Goal: Task Accomplishment & Management: Manage account settings

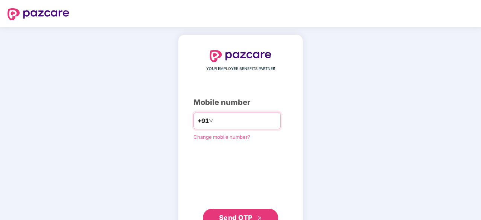
type input "**********"
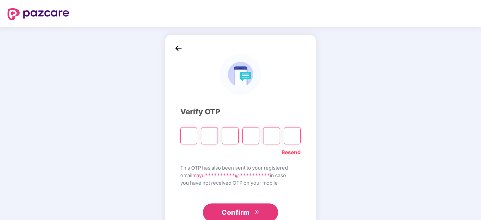
type input "*"
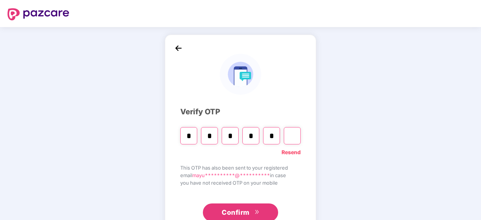
type input "*"
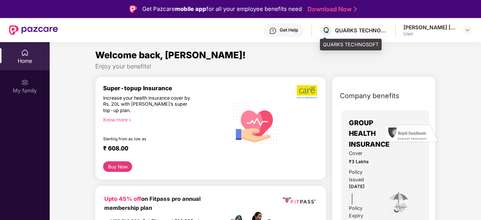
click at [379, 28] on div "QUARKS TECHNOSOFT" at bounding box center [361, 30] width 53 height 7
click at [434, 26] on div "[PERSON_NAME] [PERSON_NAME]" at bounding box center [429, 27] width 53 height 7
click at [469, 28] on img at bounding box center [467, 30] width 6 height 6
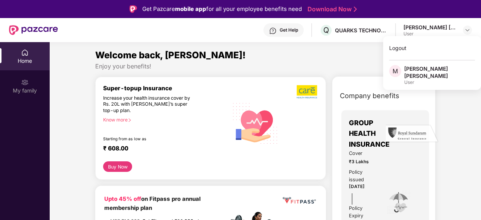
click at [409, 75] on div "[PERSON_NAME] [PERSON_NAME]" at bounding box center [439, 72] width 71 height 14
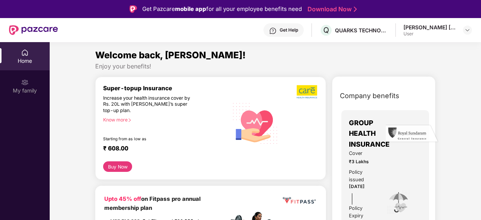
click at [26, 52] on img at bounding box center [25, 53] width 8 height 8
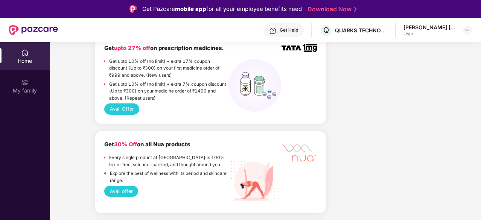
scroll to position [469, 0]
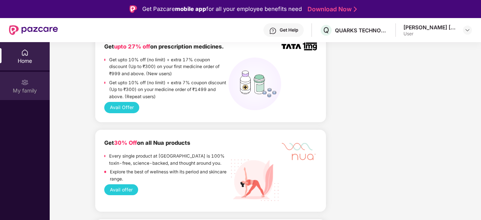
click at [17, 90] on div "My family" at bounding box center [25, 91] width 50 height 8
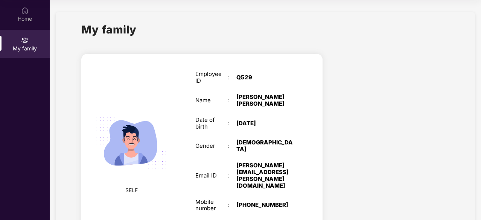
scroll to position [0, 0]
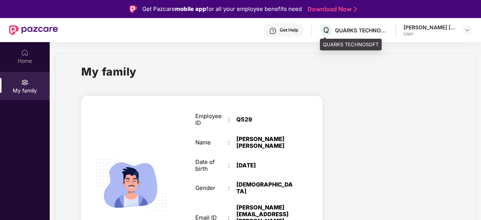
click at [344, 27] on div "QUARKS TECHNOSOFT" at bounding box center [361, 30] width 53 height 7
click at [422, 27] on div "[PERSON_NAME] [PERSON_NAME]" at bounding box center [429, 27] width 53 height 7
click at [471, 28] on div at bounding box center [467, 30] width 9 height 9
click at [464, 29] on div at bounding box center [467, 30] width 9 height 9
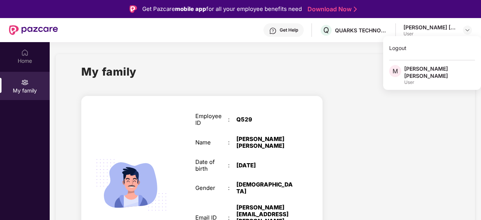
click at [402, 78] on div "M" at bounding box center [396, 75] width 15 height 20
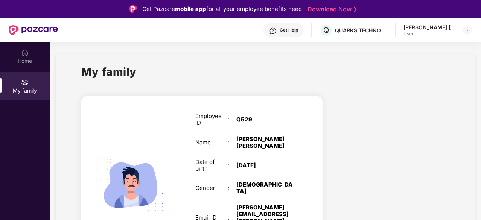
click at [318, 65] on div "My family" at bounding box center [265, 76] width 368 height 26
click at [468, 30] on img at bounding box center [467, 30] width 6 height 6
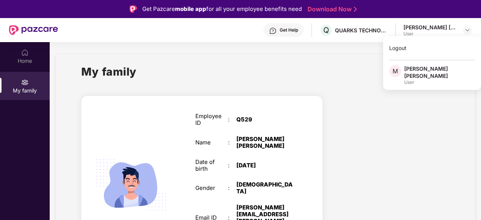
click at [424, 73] on div "[PERSON_NAME] [PERSON_NAME]" at bounding box center [439, 72] width 71 height 14
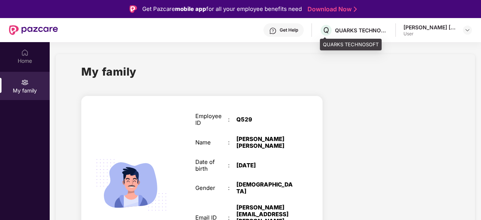
click at [356, 30] on div "QUARKS TECHNOSOFT" at bounding box center [361, 30] width 53 height 7
click at [327, 26] on span "Q" at bounding box center [326, 30] width 6 height 9
click at [465, 30] on img at bounding box center [467, 30] width 6 height 6
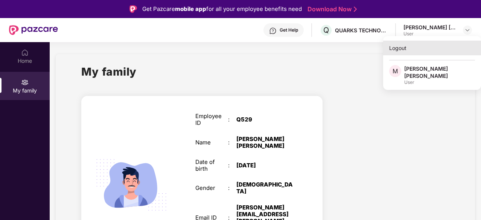
click at [398, 49] on div "Logout" at bounding box center [432, 48] width 98 height 15
